Goal: Task Accomplishment & Management: Use online tool/utility

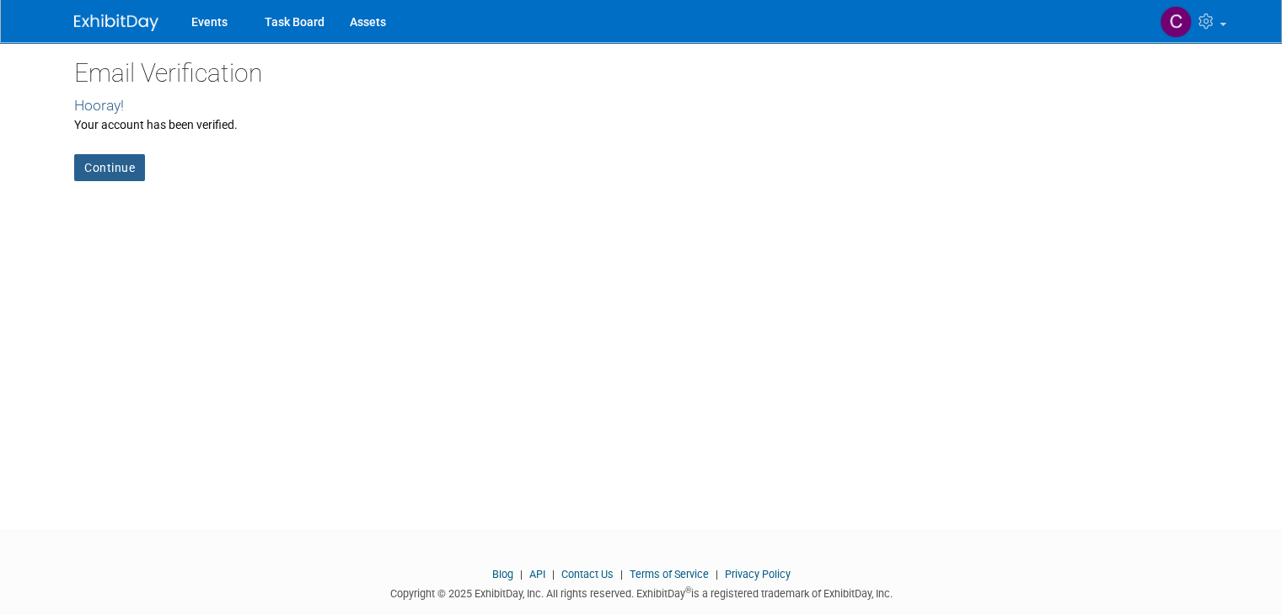
click at [81, 170] on link "Continue" at bounding box center [109, 167] width 71 height 27
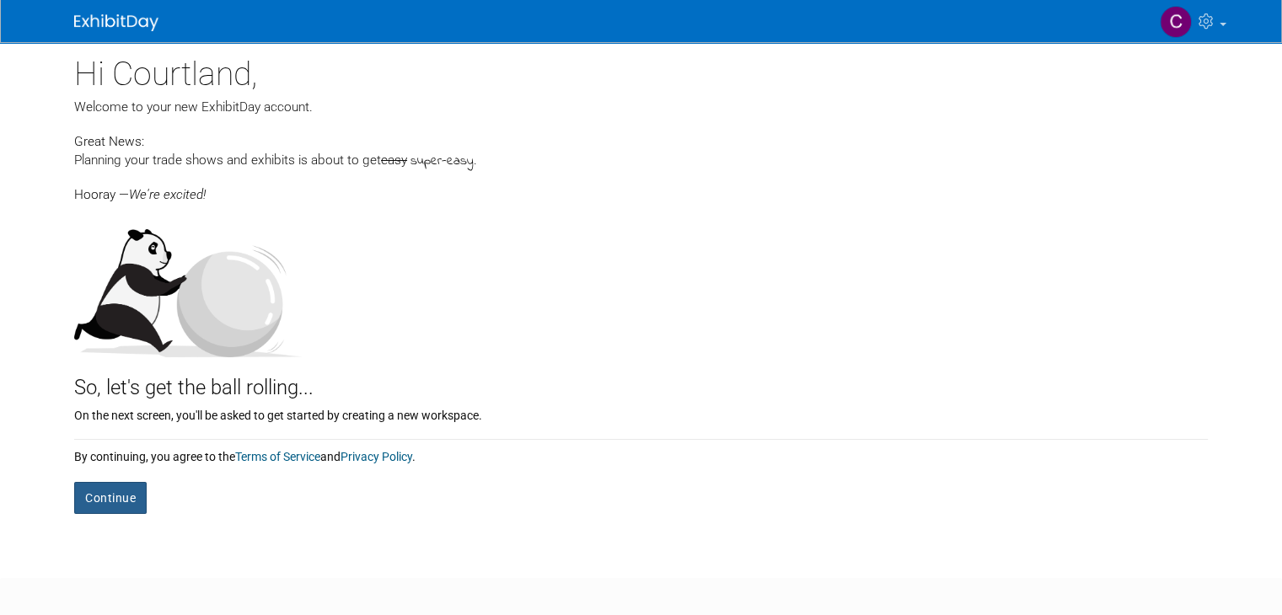
click at [110, 495] on button "Continue" at bounding box center [110, 498] width 72 height 32
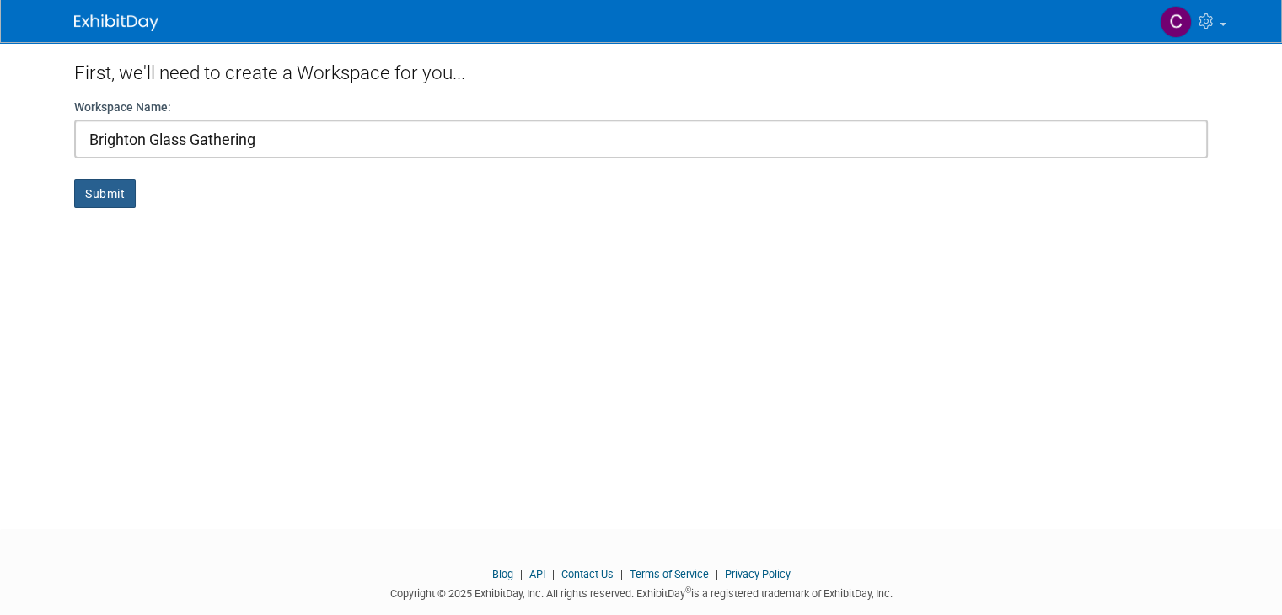
type input "Brighton Glass Gathering"
click at [87, 200] on button "Submit" at bounding box center [105, 193] width 62 height 29
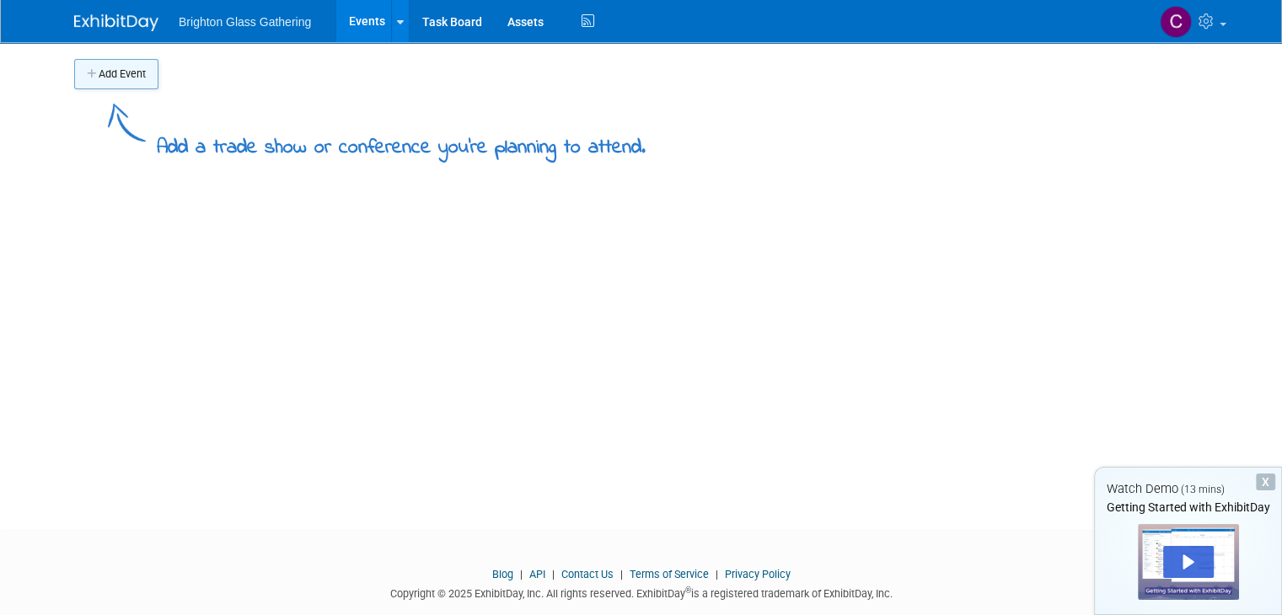
click at [108, 78] on button "Add Event" at bounding box center [116, 74] width 84 height 30
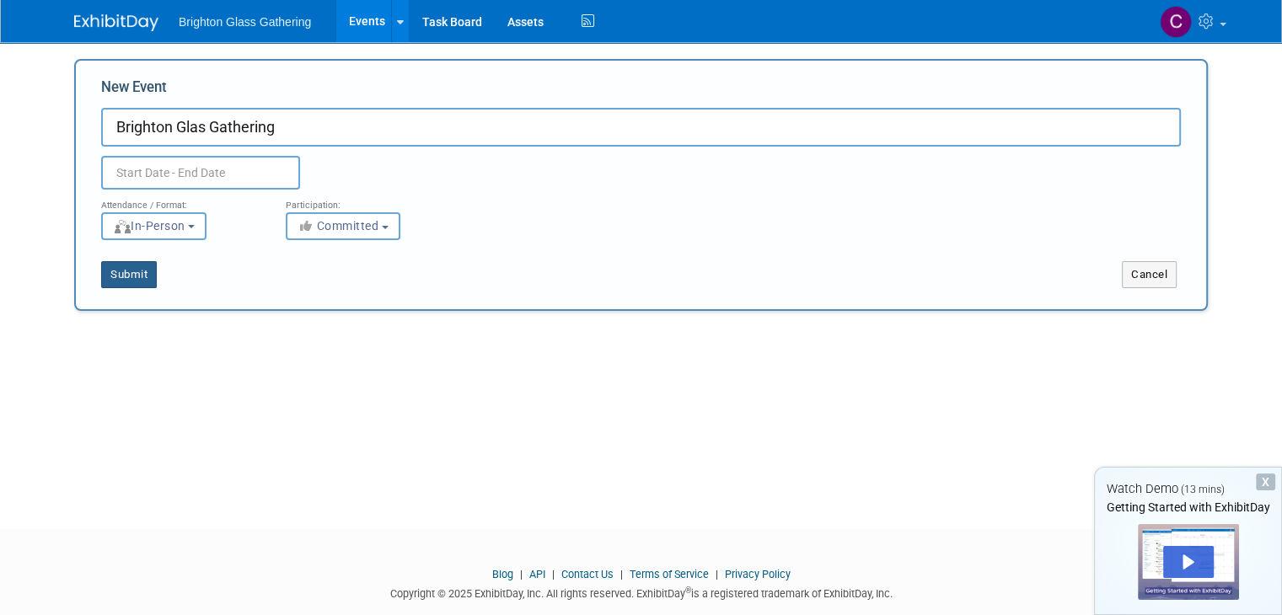
type input "Brighton Glas Gathering"
click at [125, 271] on button "Submit" at bounding box center [129, 274] width 56 height 27
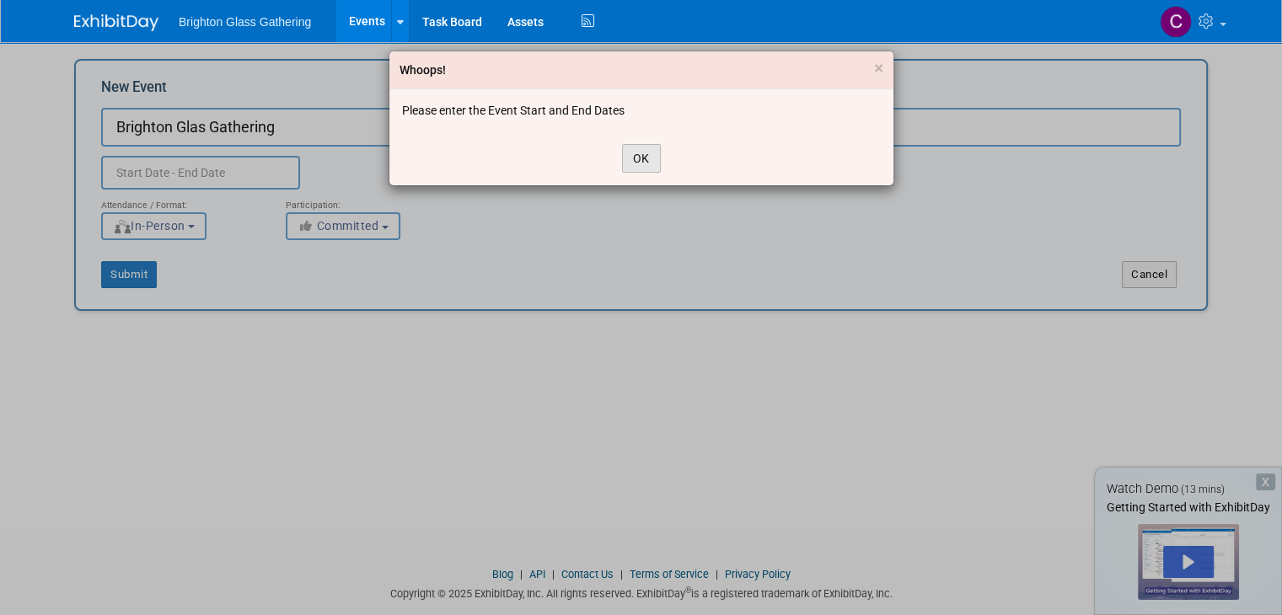
click at [622, 161] on button "OK" at bounding box center [641, 158] width 39 height 29
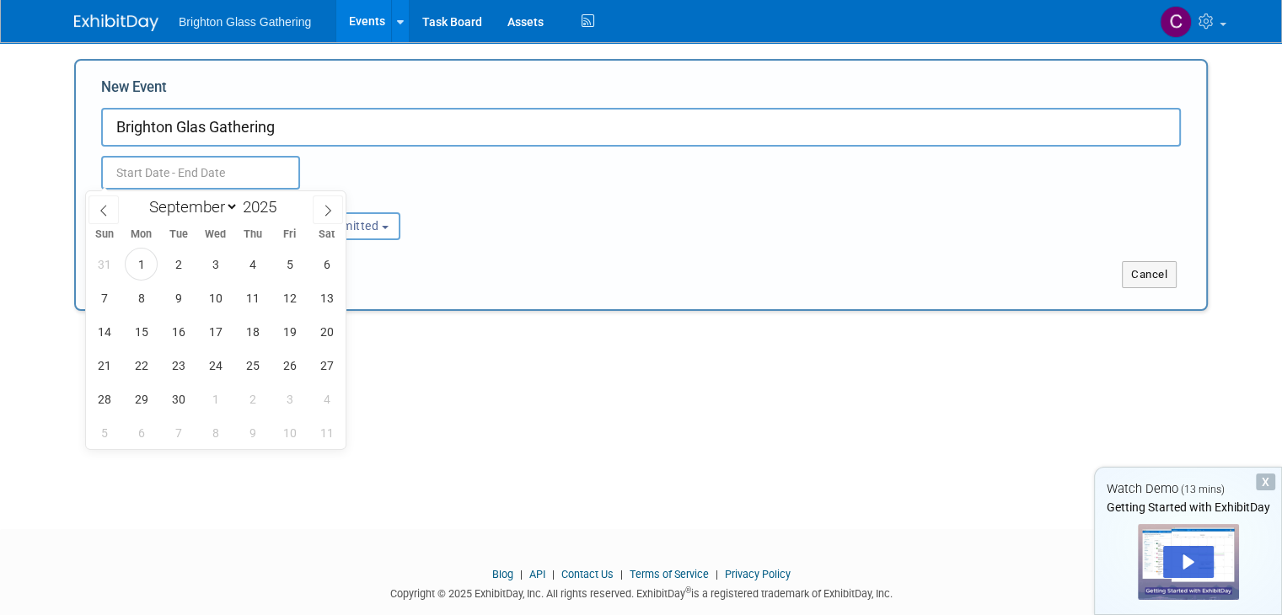
click at [212, 173] on input "text" at bounding box center [200, 173] width 199 height 34
click at [260, 296] on span "11" at bounding box center [252, 297] width 33 height 33
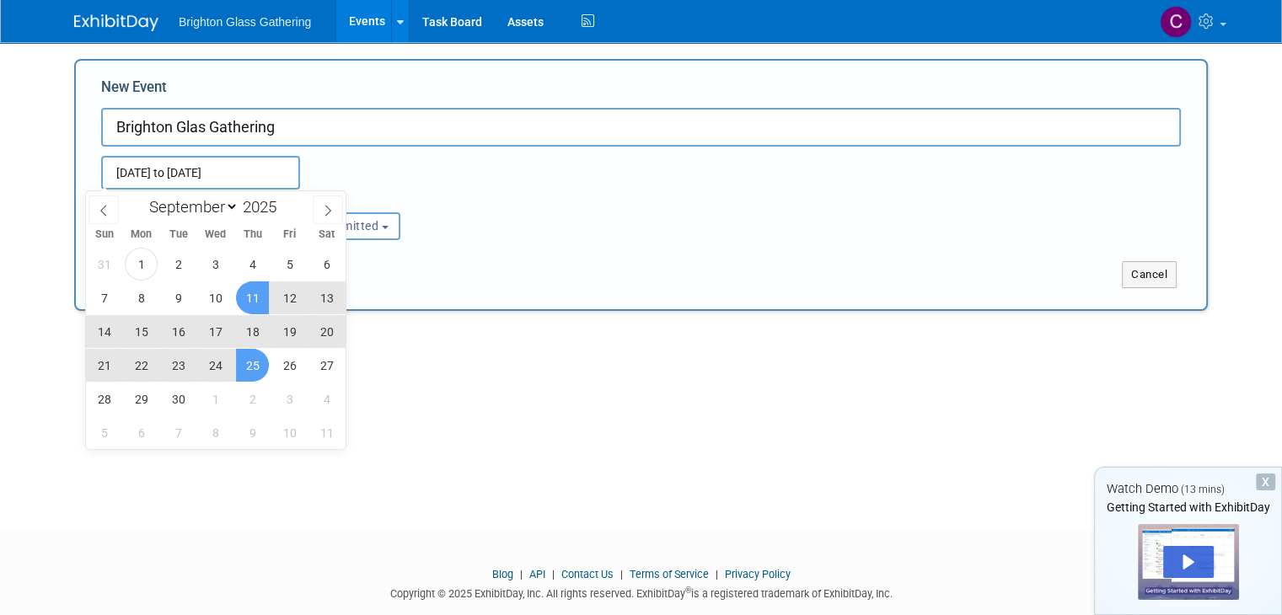
click at [259, 360] on span "25" at bounding box center [252, 365] width 33 height 33
type input "[DATE] to [DATE]"
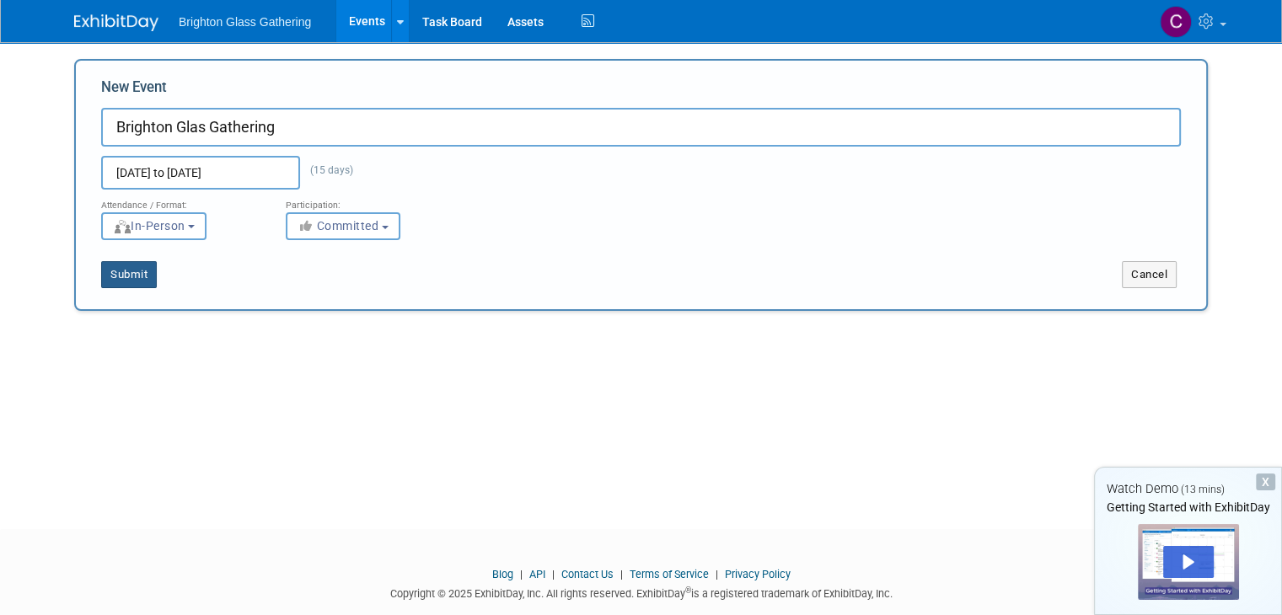
click at [131, 277] on button "Submit" at bounding box center [129, 274] width 56 height 27
